Goal: Information Seeking & Learning: Learn about a topic

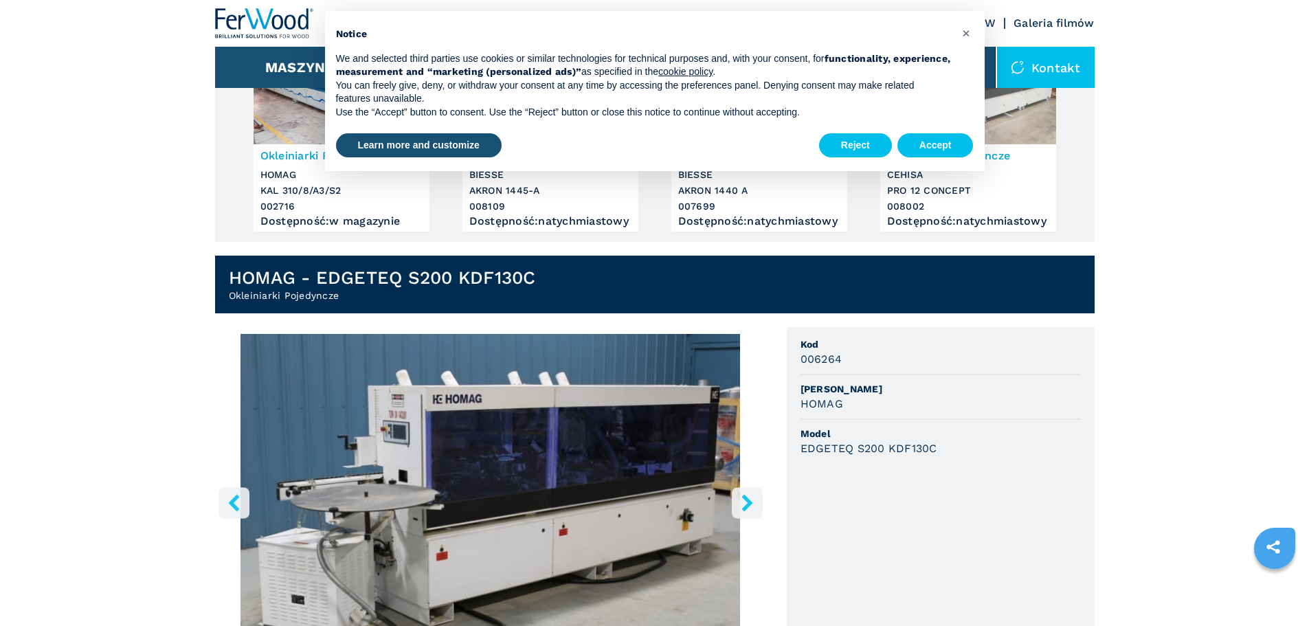
scroll to position [275, 0]
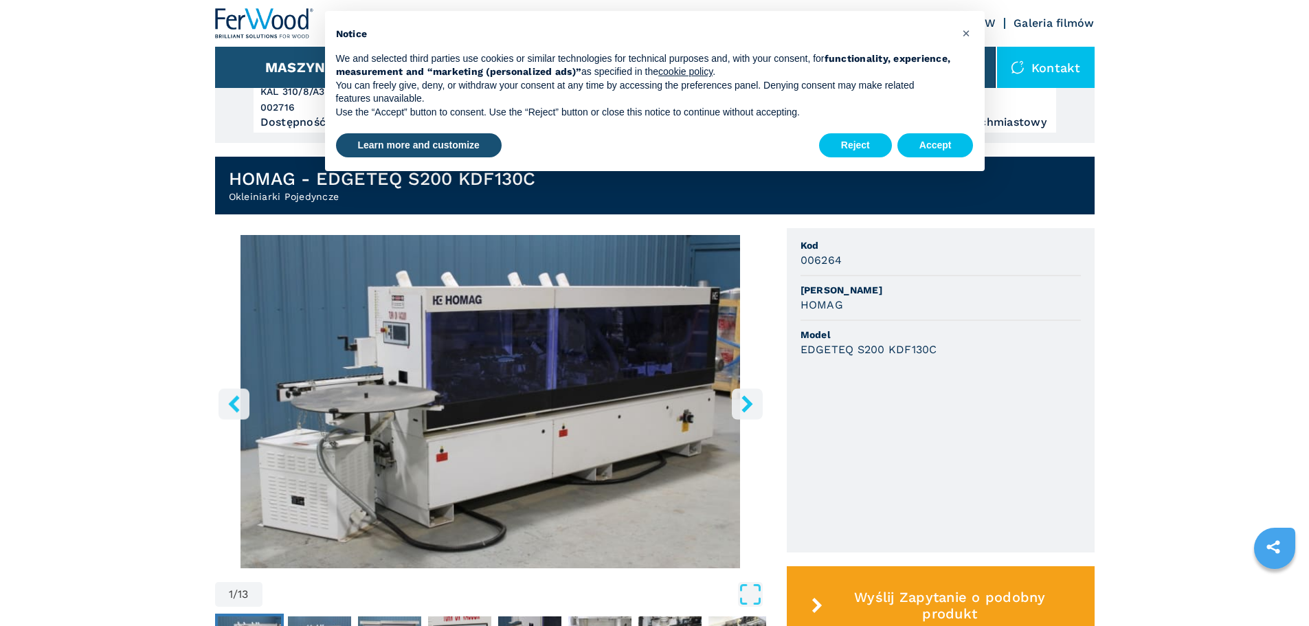
click at [749, 410] on icon "right-button" at bounding box center [747, 403] width 11 height 17
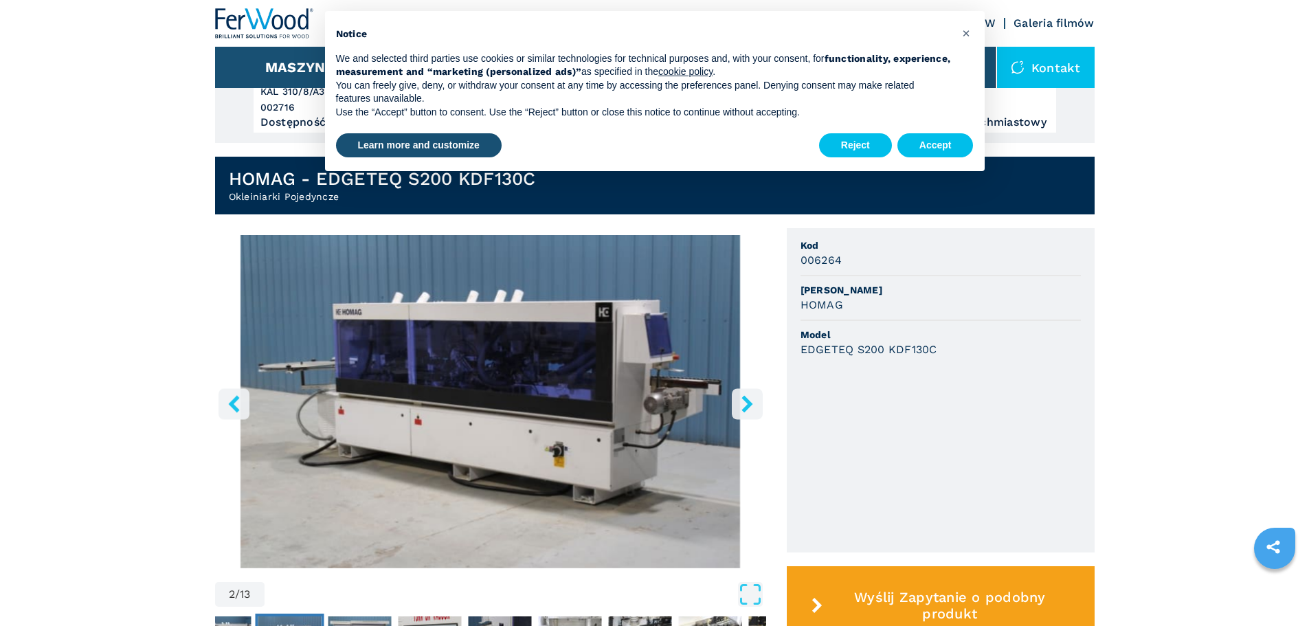
click at [747, 410] on icon "right-button" at bounding box center [747, 403] width 11 height 17
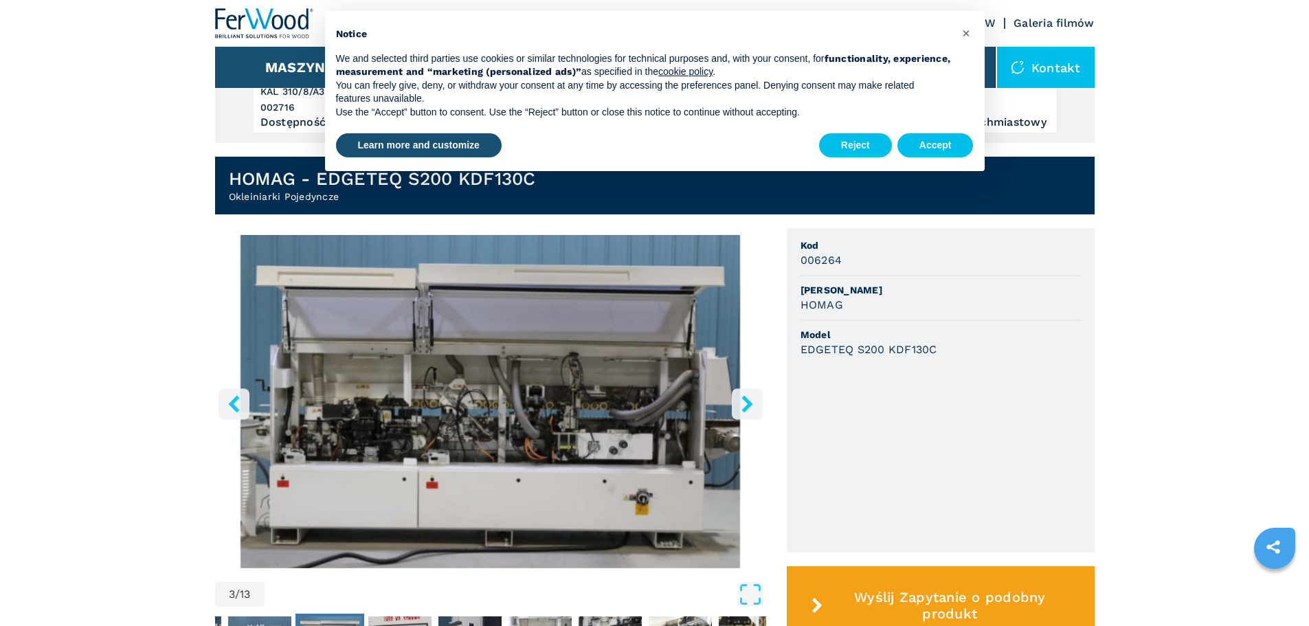
click at [524, 429] on img "Go to Slide 3" at bounding box center [490, 401] width 551 height 333
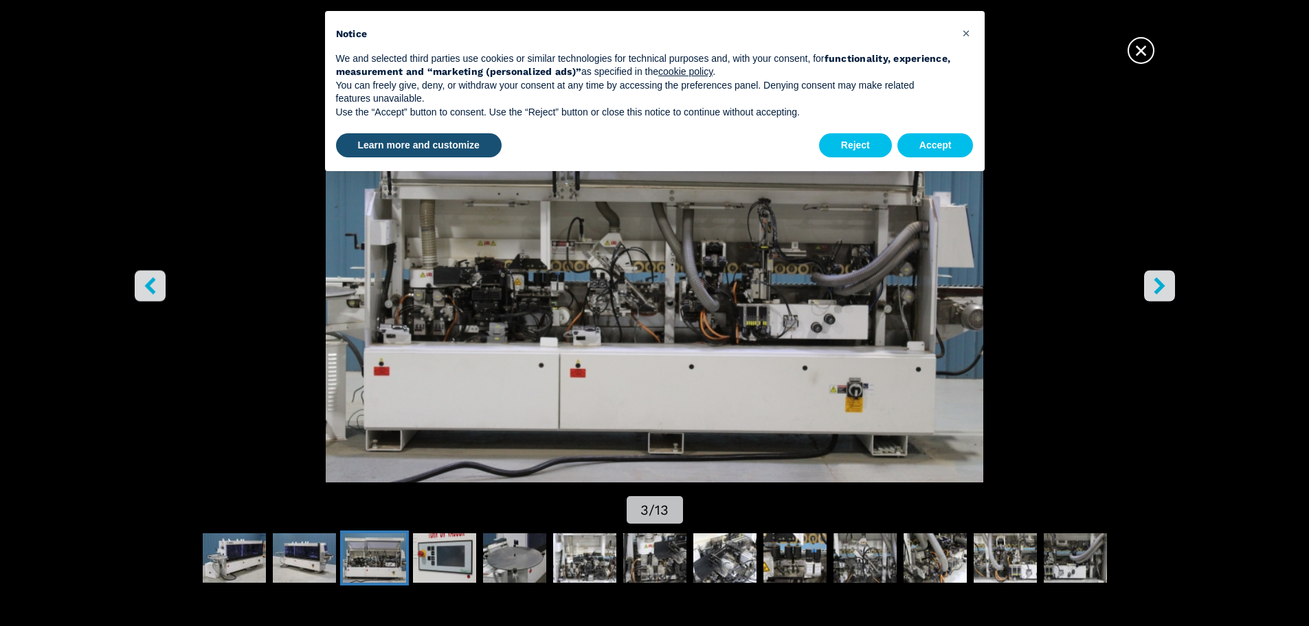
click at [1157, 280] on icon "right-button" at bounding box center [1159, 285] width 11 height 17
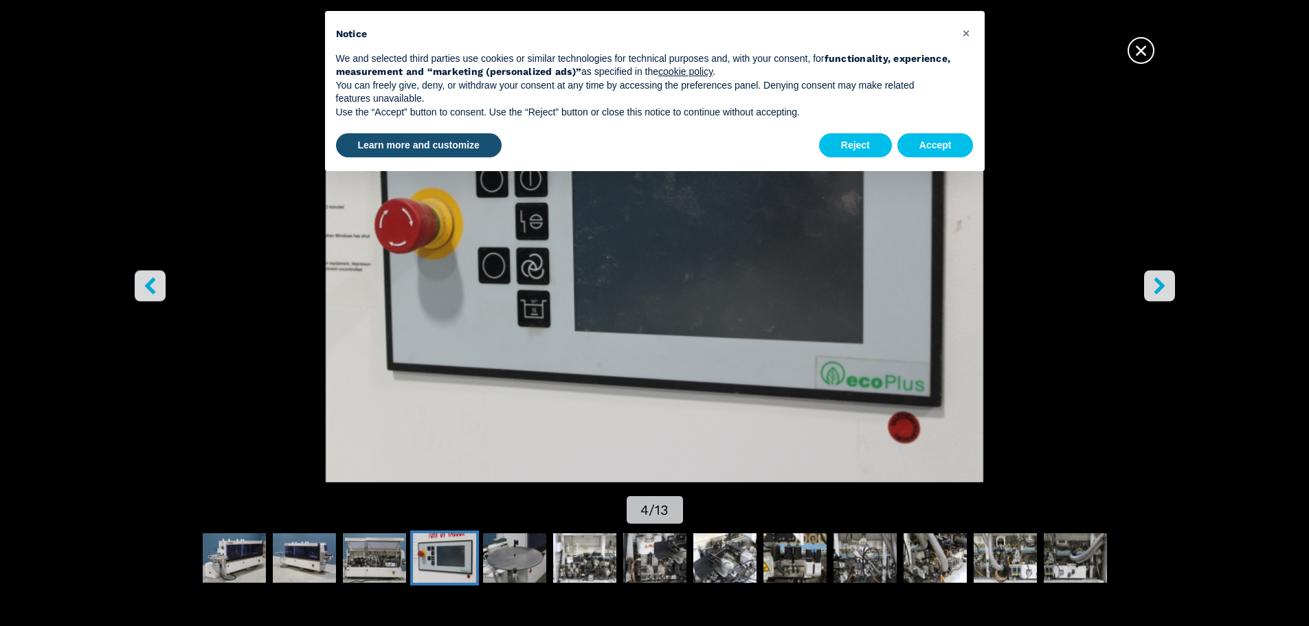
click at [1155, 280] on icon "right-button" at bounding box center [1159, 285] width 11 height 17
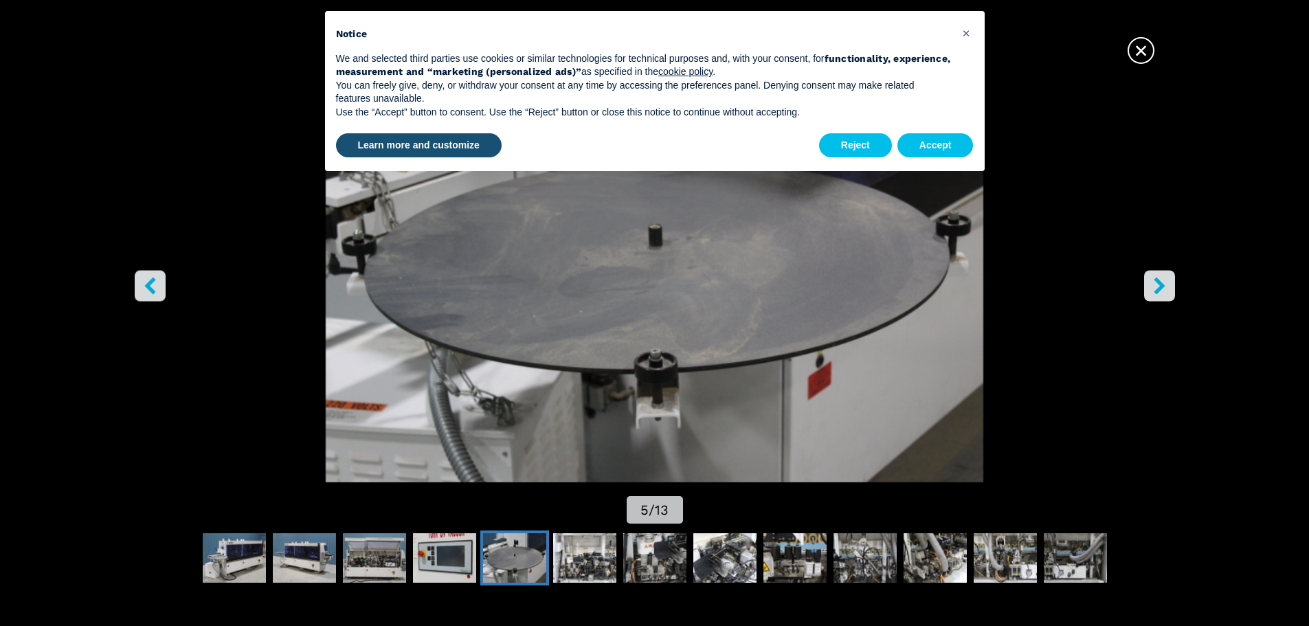
click at [1155, 280] on icon "right-button" at bounding box center [1159, 285] width 11 height 17
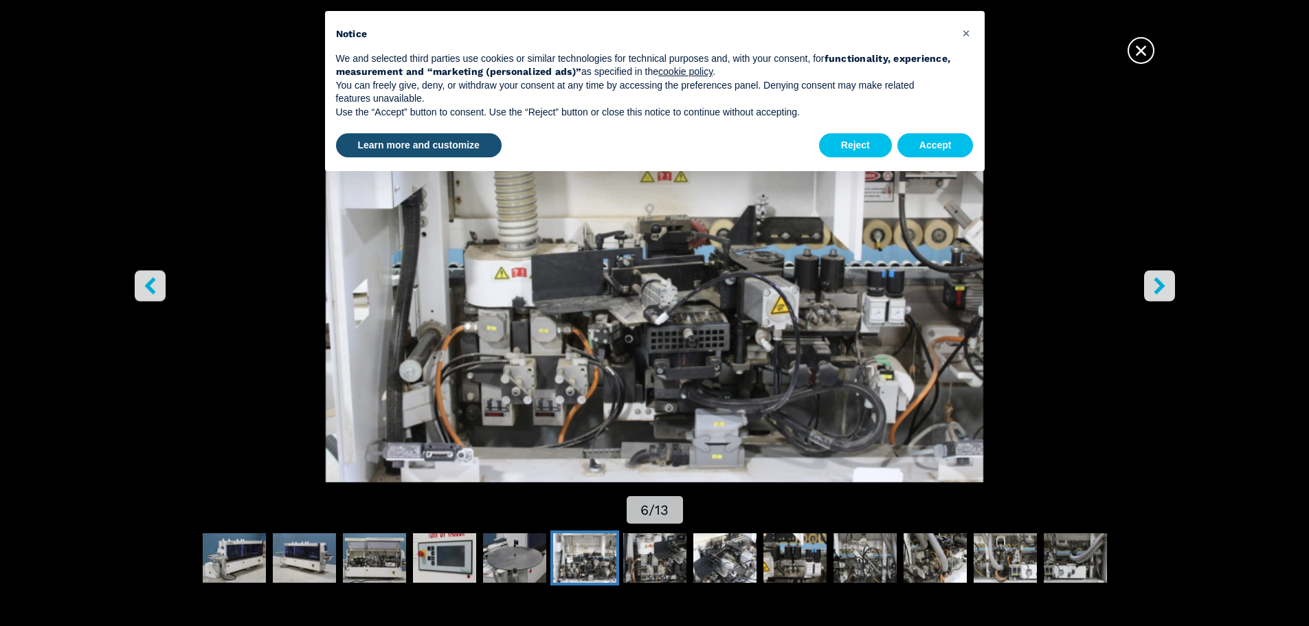
click at [1156, 280] on icon "right-button" at bounding box center [1159, 285] width 11 height 17
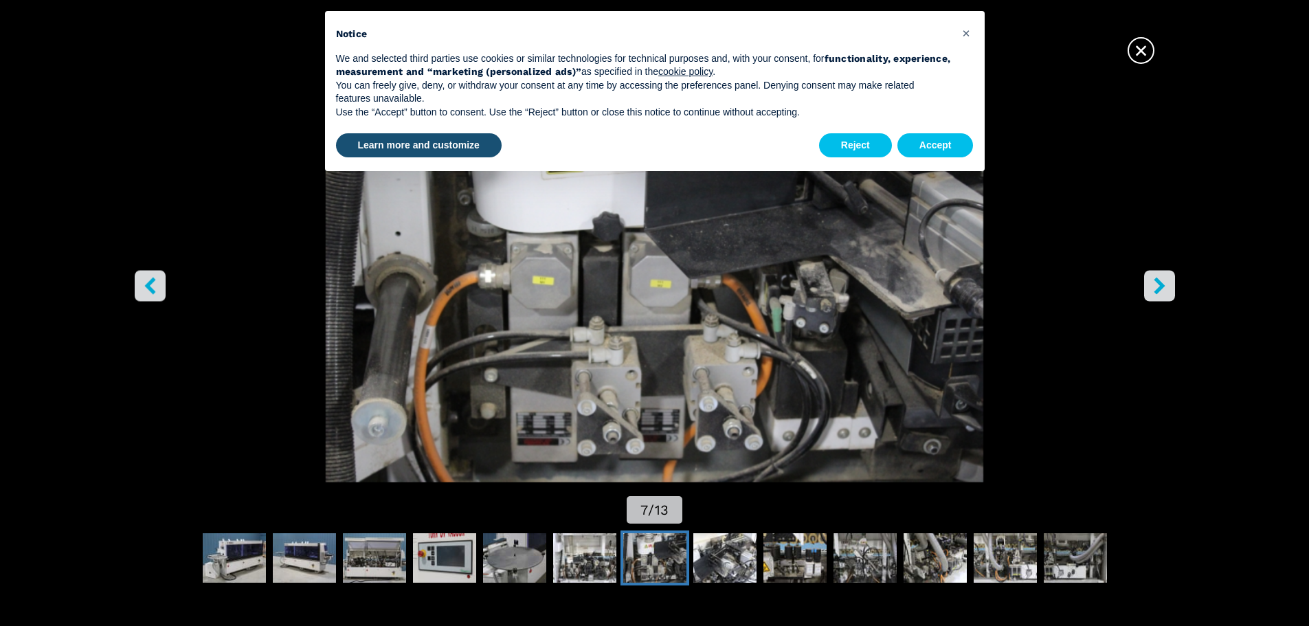
click at [1156, 280] on icon "right-button" at bounding box center [1159, 285] width 11 height 17
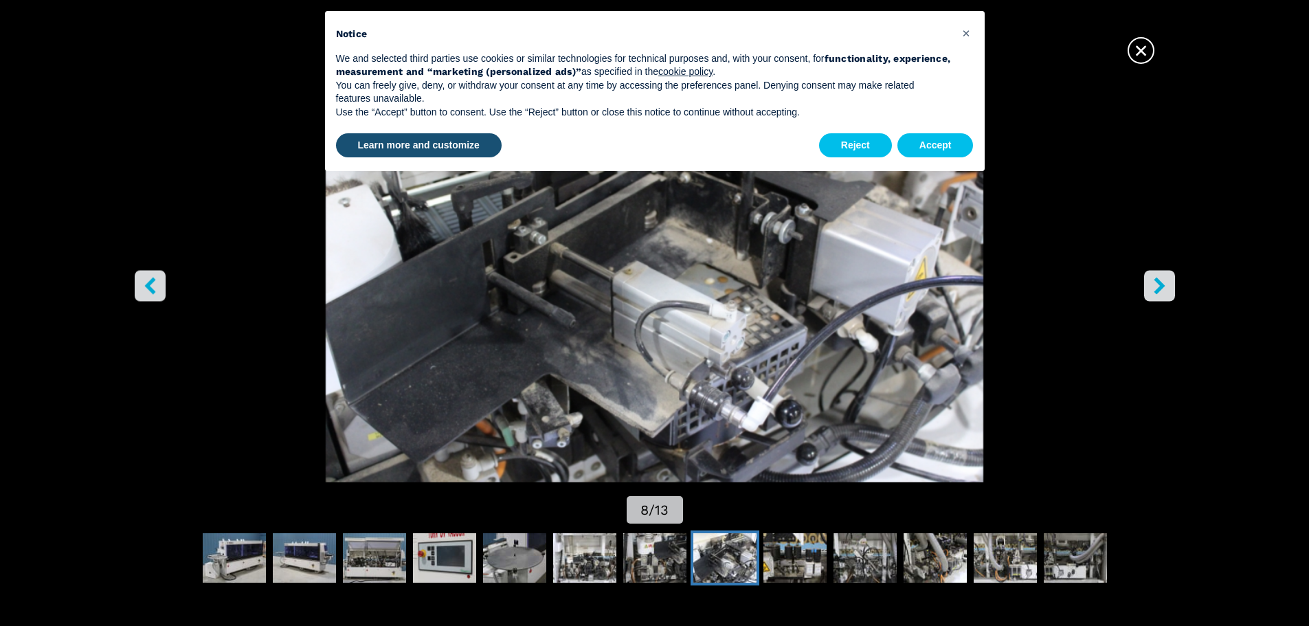
click at [1157, 280] on icon "right-button" at bounding box center [1159, 285] width 11 height 17
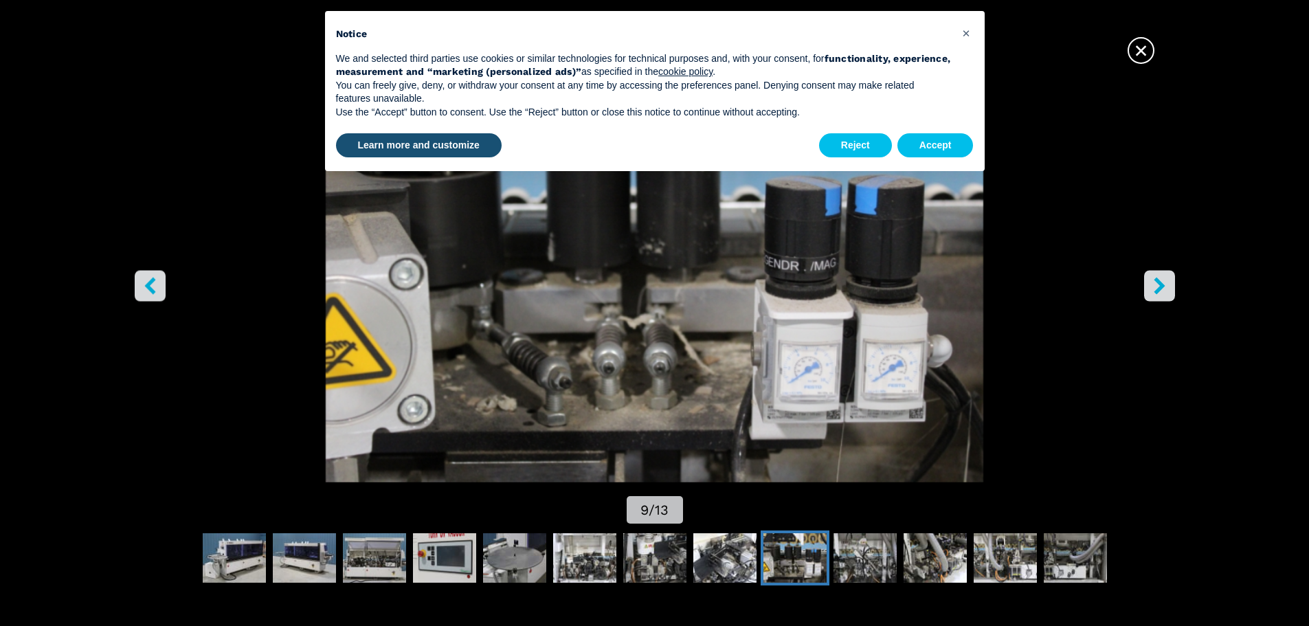
click at [1157, 280] on icon "right-button" at bounding box center [1159, 285] width 11 height 17
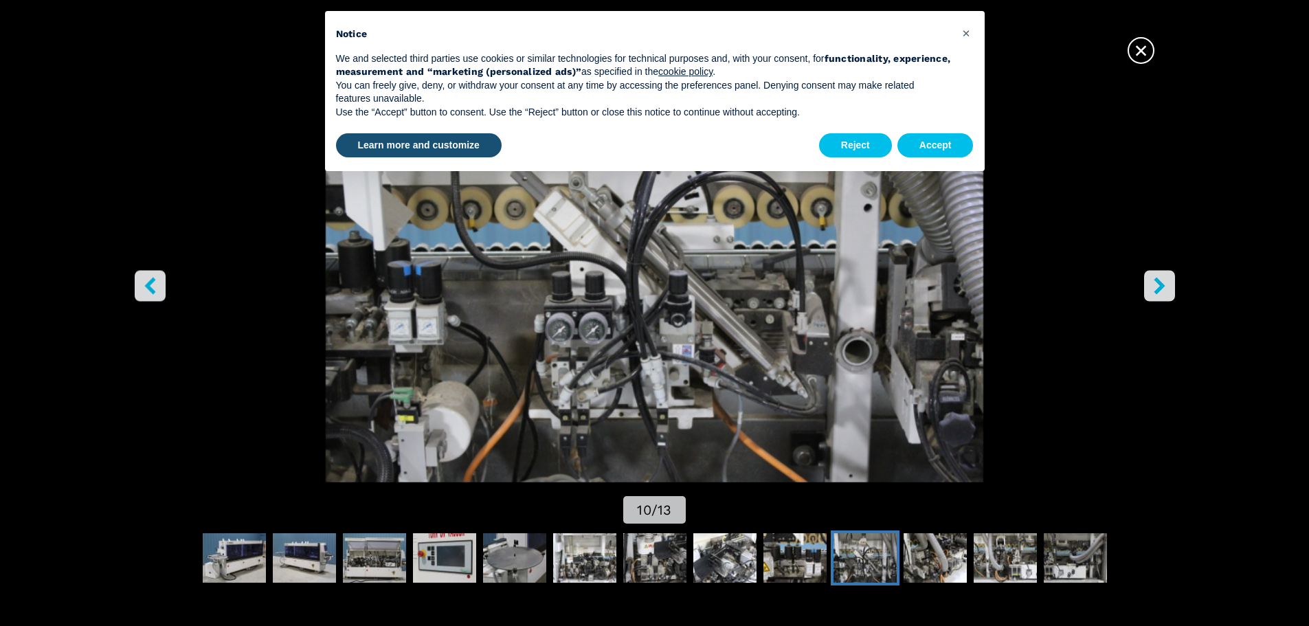
click at [1157, 280] on icon "right-button" at bounding box center [1159, 285] width 11 height 17
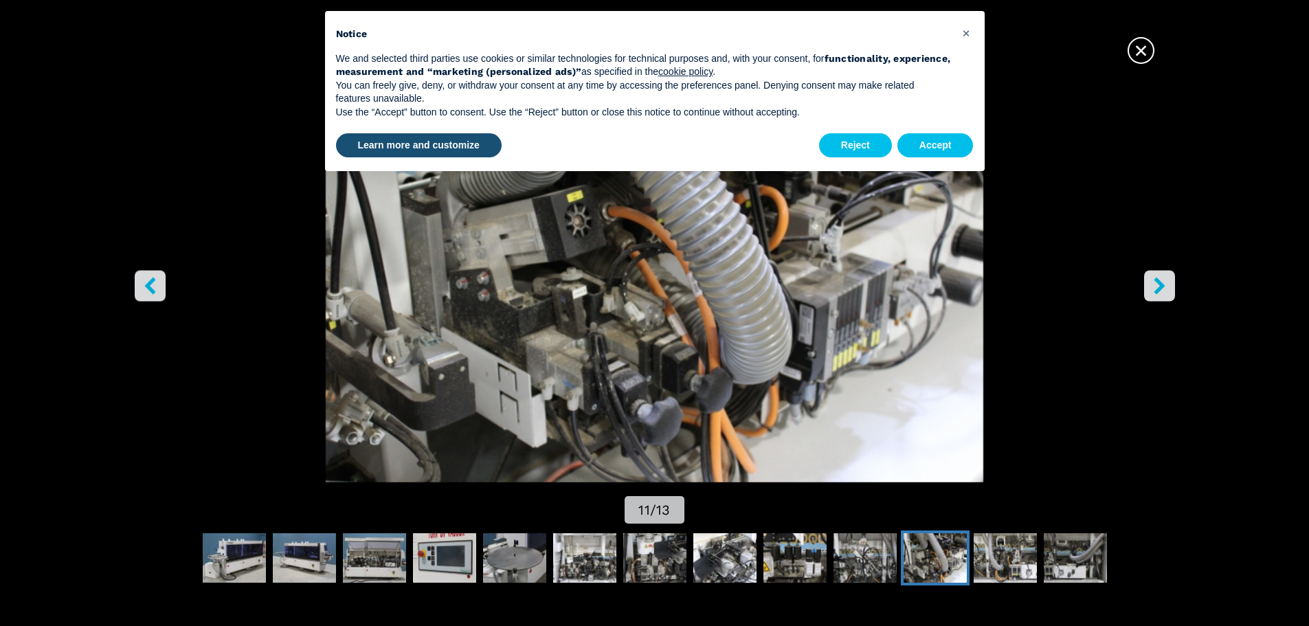
click at [1157, 280] on icon "right-button" at bounding box center [1159, 285] width 11 height 17
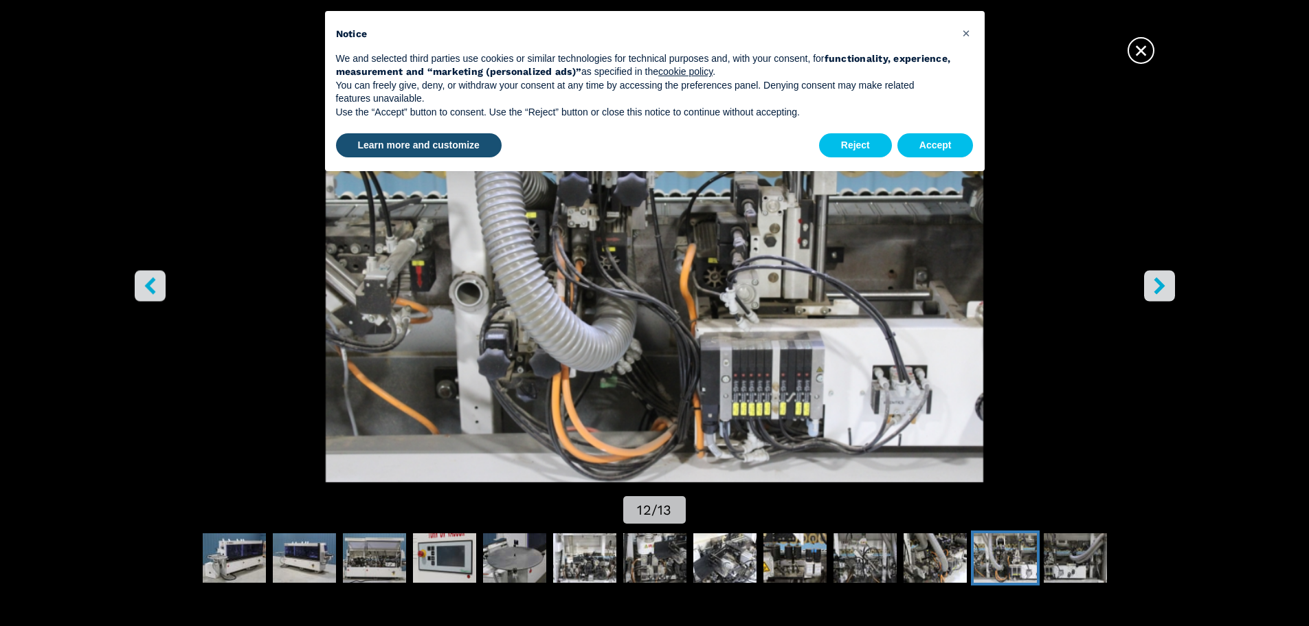
click at [1157, 280] on icon "right-button" at bounding box center [1159, 285] width 11 height 17
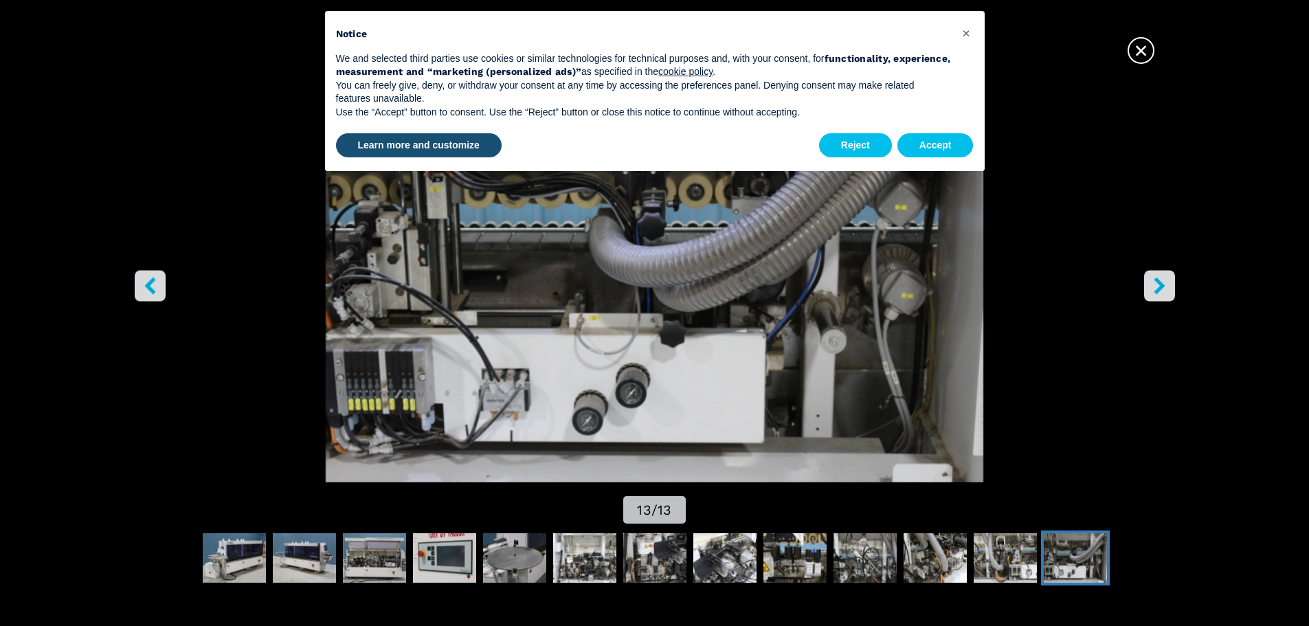
click at [1157, 280] on icon "right-button" at bounding box center [1159, 285] width 11 height 17
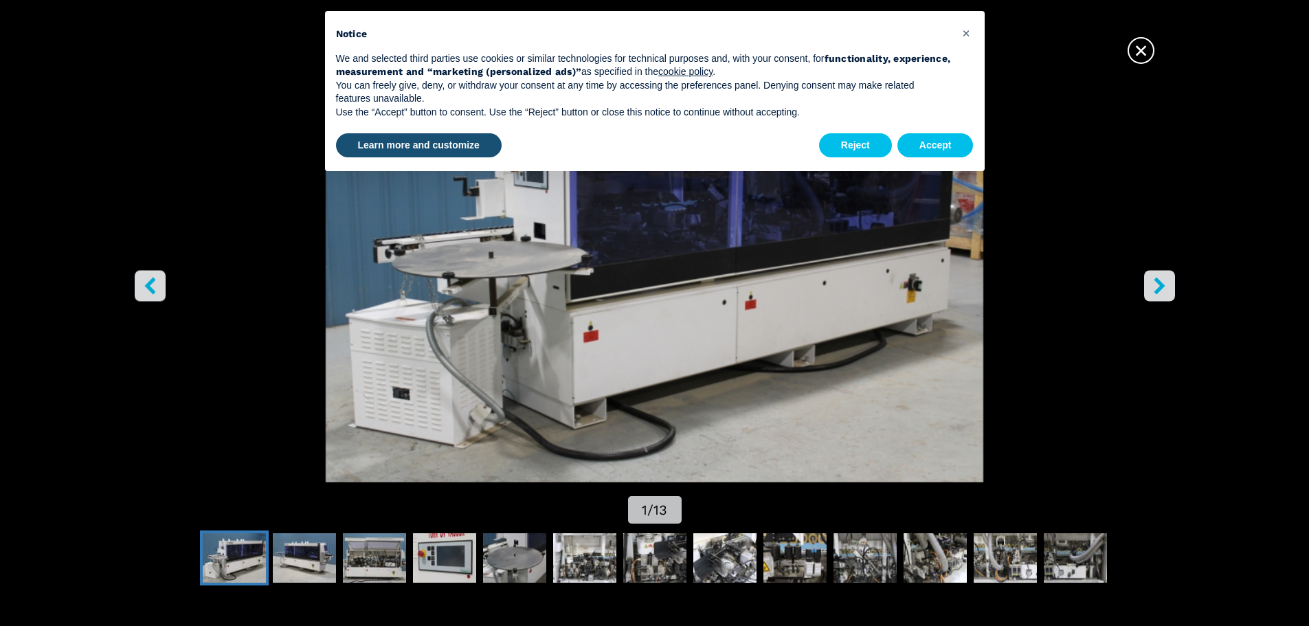
click at [1157, 280] on icon "right-button" at bounding box center [1159, 285] width 11 height 17
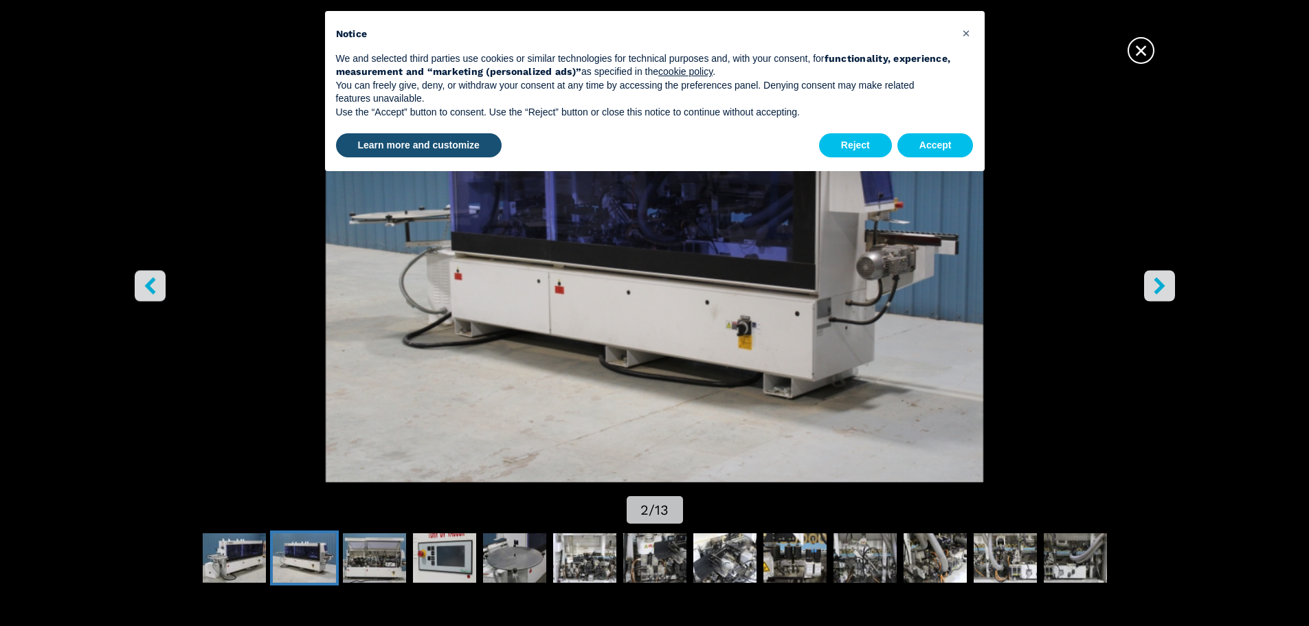
click at [1137, 50] on span "×" at bounding box center [1141, 48] width 24 height 24
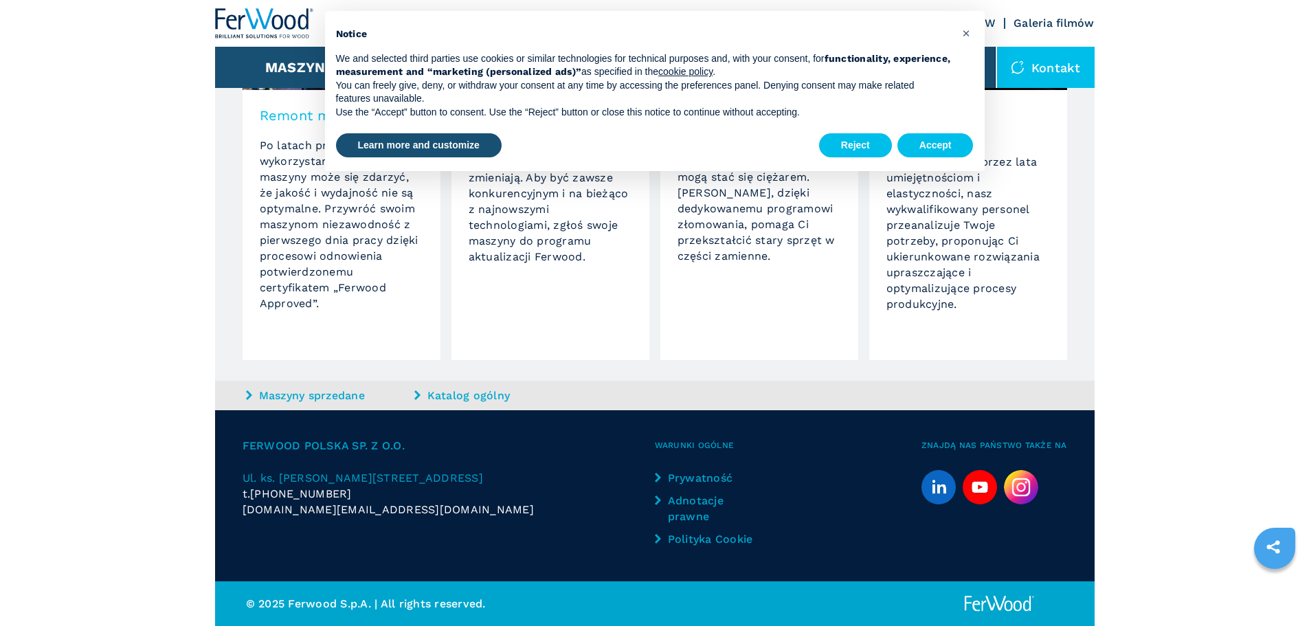
scroll to position [1320, 0]
